Goal: Task Accomplishment & Management: Manage account settings

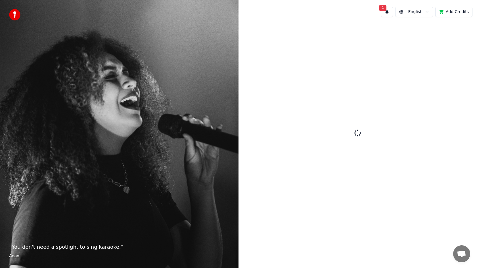
click at [388, 9] on button "1" at bounding box center [387, 12] width 12 height 10
click at [366, 8] on div "1 English Add Credits" at bounding box center [357, 11] width 238 height 19
click at [447, 12] on button "Add Credits" at bounding box center [453, 12] width 37 height 10
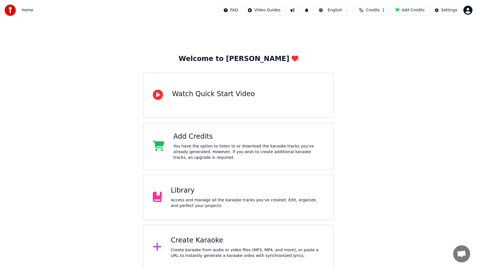
click at [471, 11] on html "Home FAQ Video Guides English Credits 1 Add Credits Settings Welcome to Youka W…" at bounding box center [238, 135] width 477 height 270
click at [229, 197] on html "Home FAQ Video Guides English Credits 1 Add Credits Settings Welcome to Youka W…" at bounding box center [238, 135] width 477 height 270
click at [207, 197] on div "Library Access and manage all the karaoke tracks you’ve created. Edit, organize…" at bounding box center [248, 197] width 154 height 23
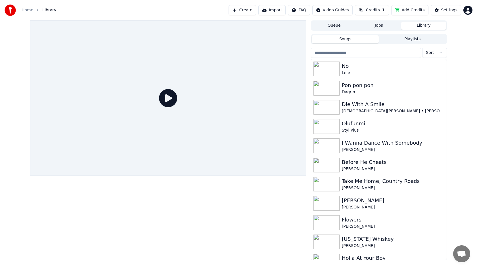
click at [381, 26] on button "Jobs" at bounding box center [378, 26] width 45 height 8
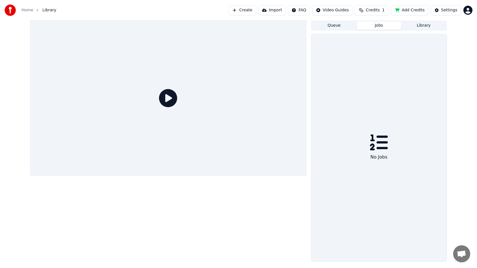
click at [418, 25] on button "Library" at bounding box center [423, 26] width 45 height 8
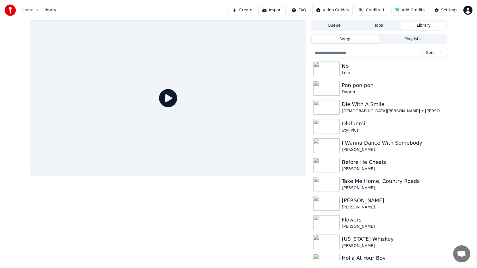
click at [470, 11] on html "Home Library Create Import FAQ Video Guides Credits 1 Add Credits Settings Queu…" at bounding box center [238, 134] width 477 height 268
click at [432, 57] on span "Sign Out" at bounding box center [429, 60] width 17 height 6
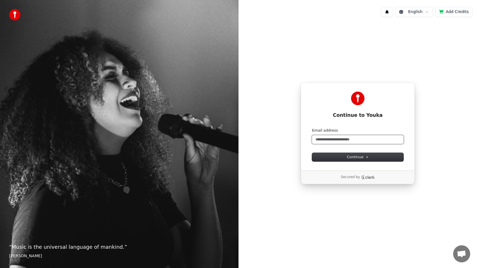
click at [340, 141] on input "Email address" at bounding box center [357, 139] width 91 height 9
click at [352, 158] on span "Continue" at bounding box center [358, 157] width 22 height 5
type input "**********"
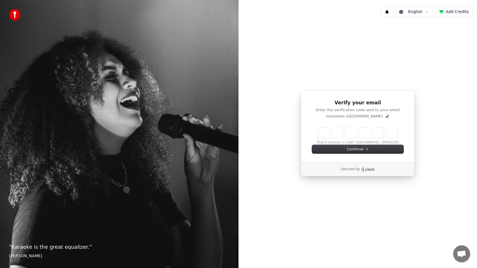
click at [323, 134] on input "Enter verification code" at bounding box center [357, 133] width 79 height 10
type input "******"
